Goal: Task Accomplishment & Management: Manage account settings

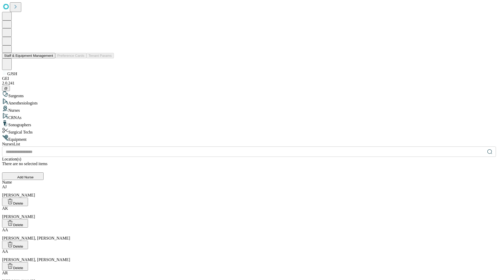
click at [50, 58] on button "Staff & Equipment Management" at bounding box center [28, 55] width 53 height 5
